Goal: Transaction & Acquisition: Purchase product/service

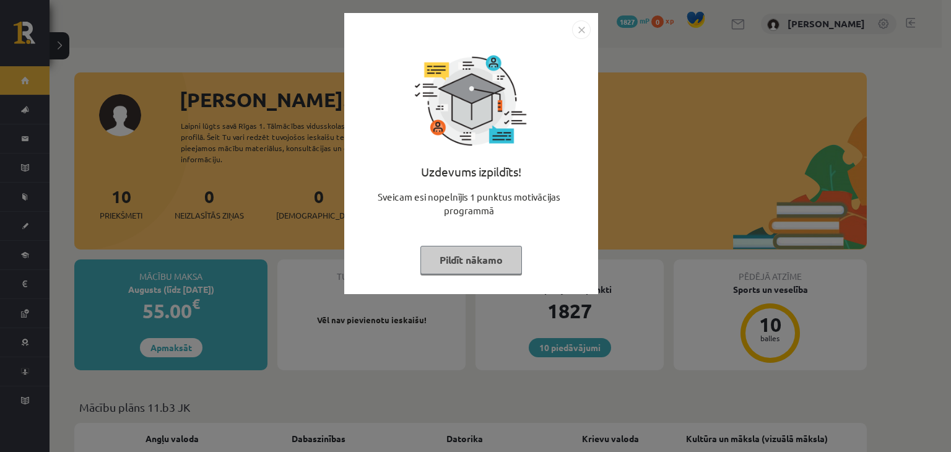
click at [453, 261] on button "Pildīt nākamo" at bounding box center [471, 260] width 102 height 28
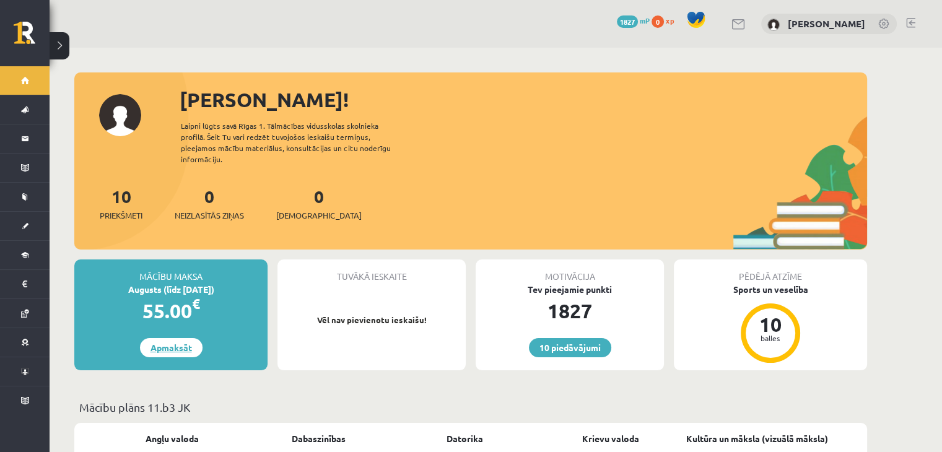
click at [180, 342] on link "Apmaksāt" at bounding box center [171, 347] width 63 height 19
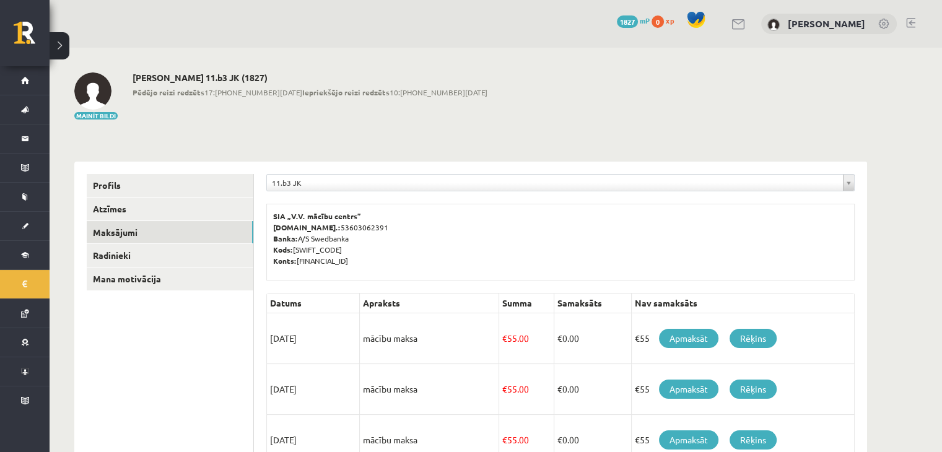
drag, startPoint x: 440, startPoint y: 337, endPoint x: 472, endPoint y: 246, distance: 96.7
